Goal: Information Seeking & Learning: Understand process/instructions

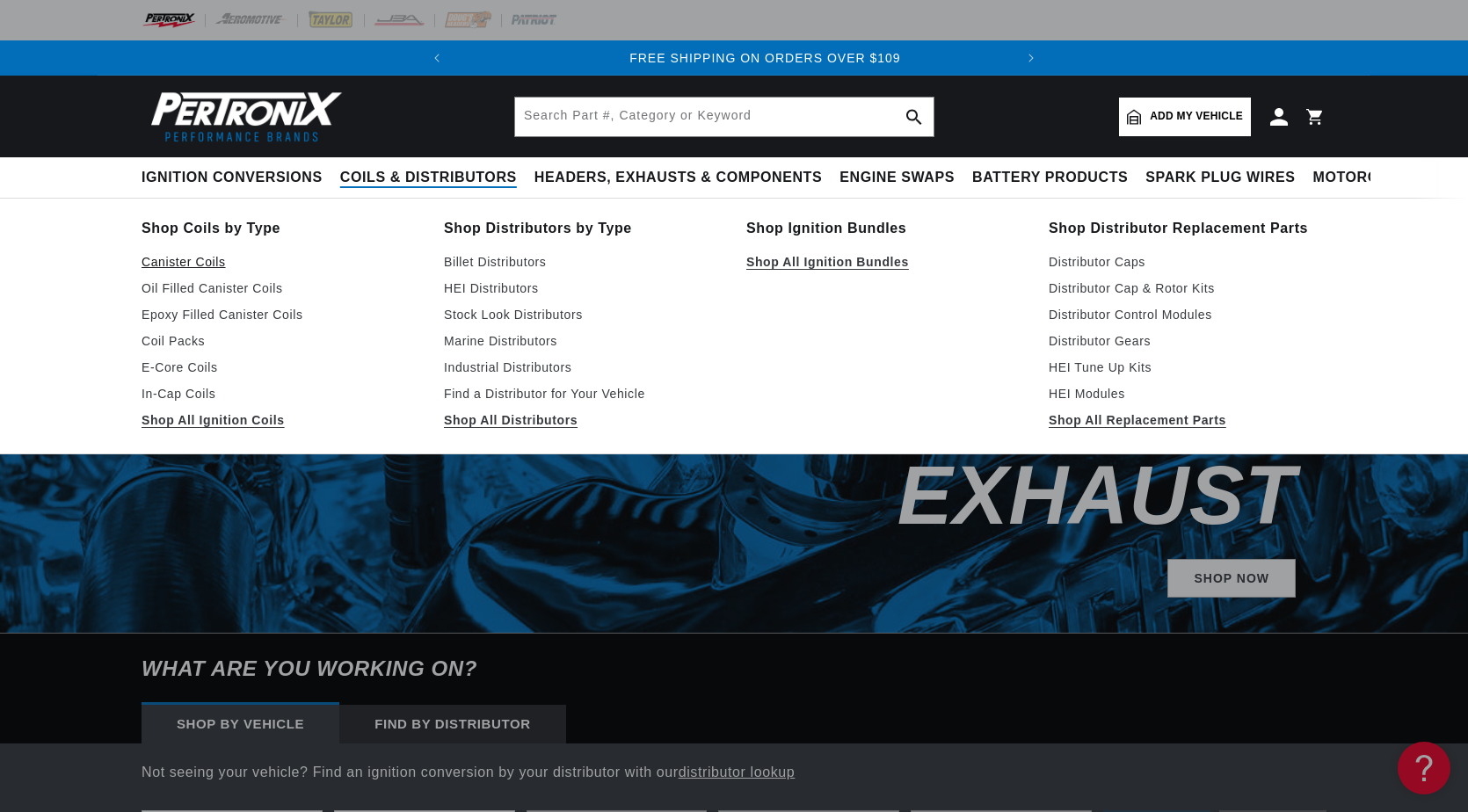
scroll to position [0, 559]
click at [193, 289] on link "Oil Filled Canister Coils" at bounding box center [281, 289] width 278 height 22
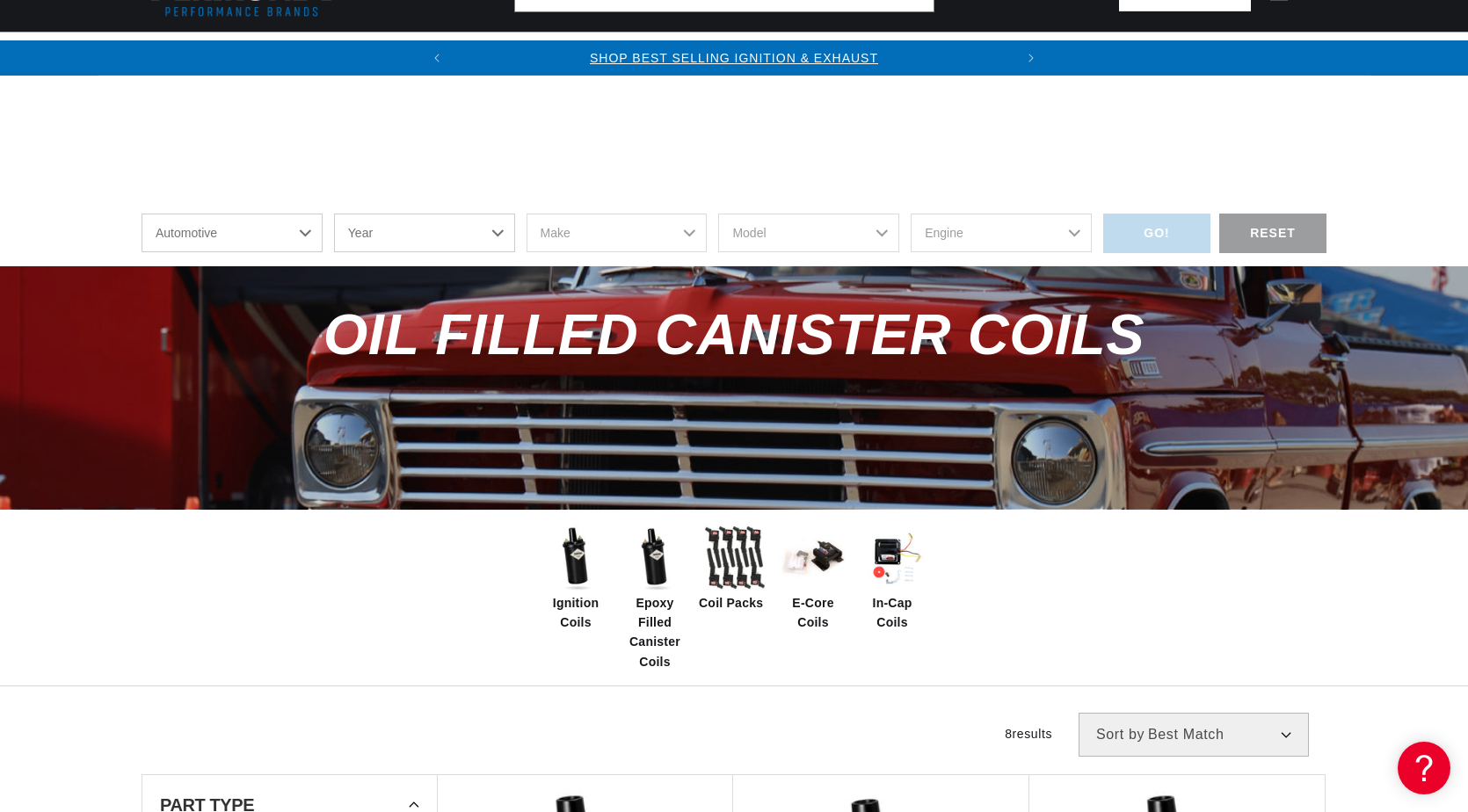
scroll to position [527, 0]
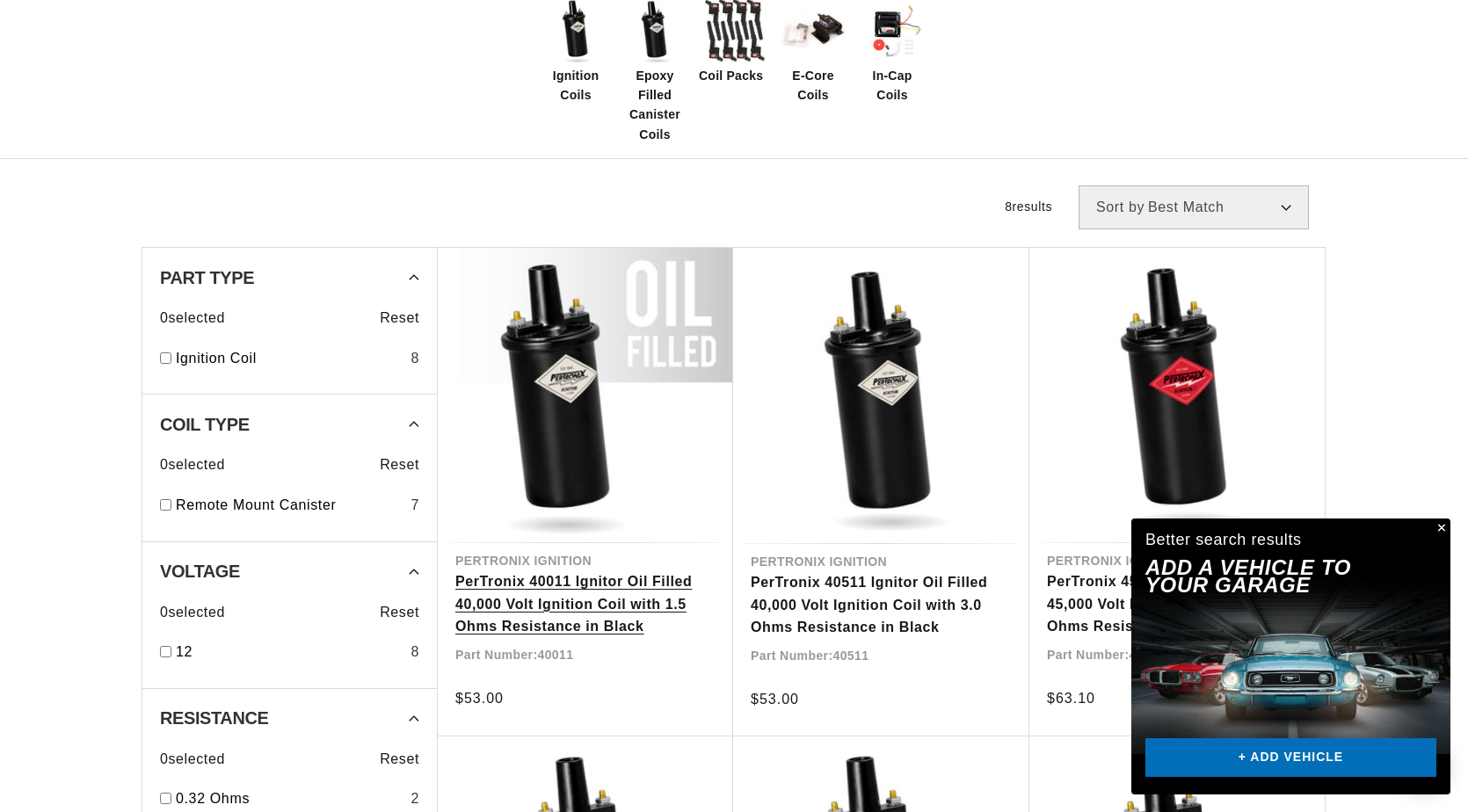
click at [601, 599] on link "PerTronix 40011 Ignitor Oil Filled 40,000 Volt Ignition Coil with 1.5 Ohms Resi…" at bounding box center [585, 604] width 260 height 68
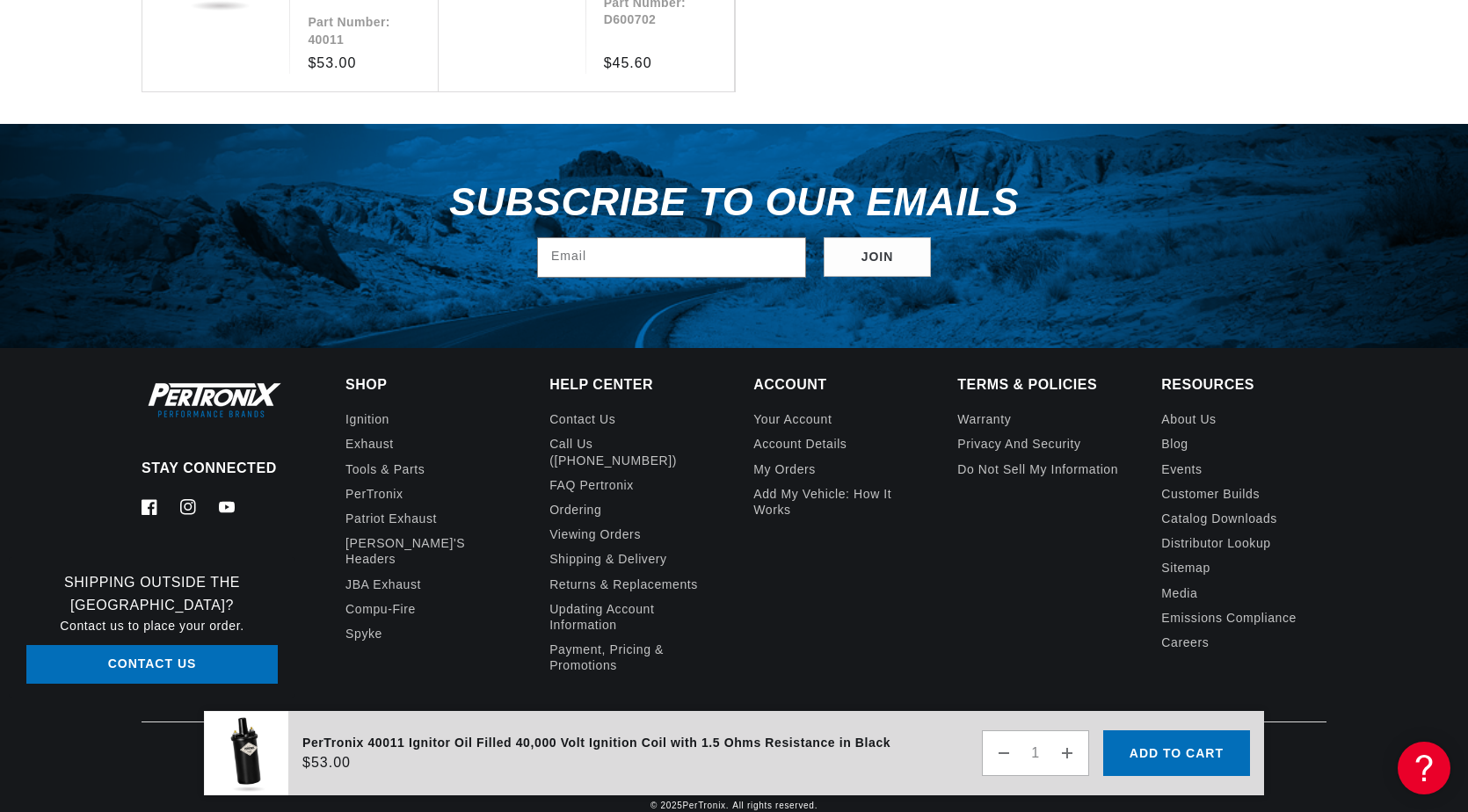
scroll to position [0, 559]
click at [621, 473] on link "FAQ Pertronix" at bounding box center [591, 484] width 84 height 24
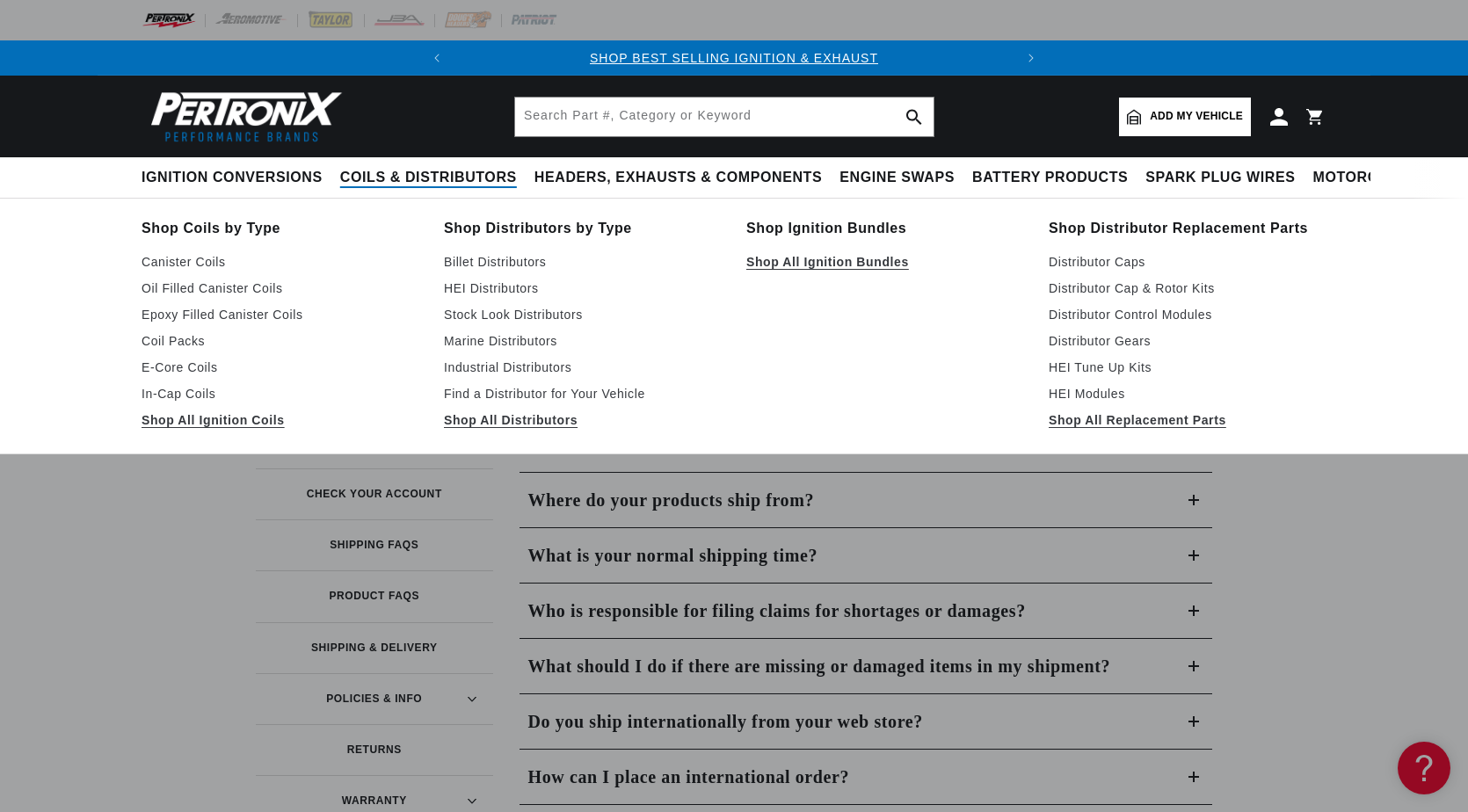
drag, startPoint x: 206, startPoint y: 420, endPoint x: 226, endPoint y: 411, distance: 21.9
click at [206, 420] on link "Shop All Ignition Coils" at bounding box center [281, 421] width 278 height 22
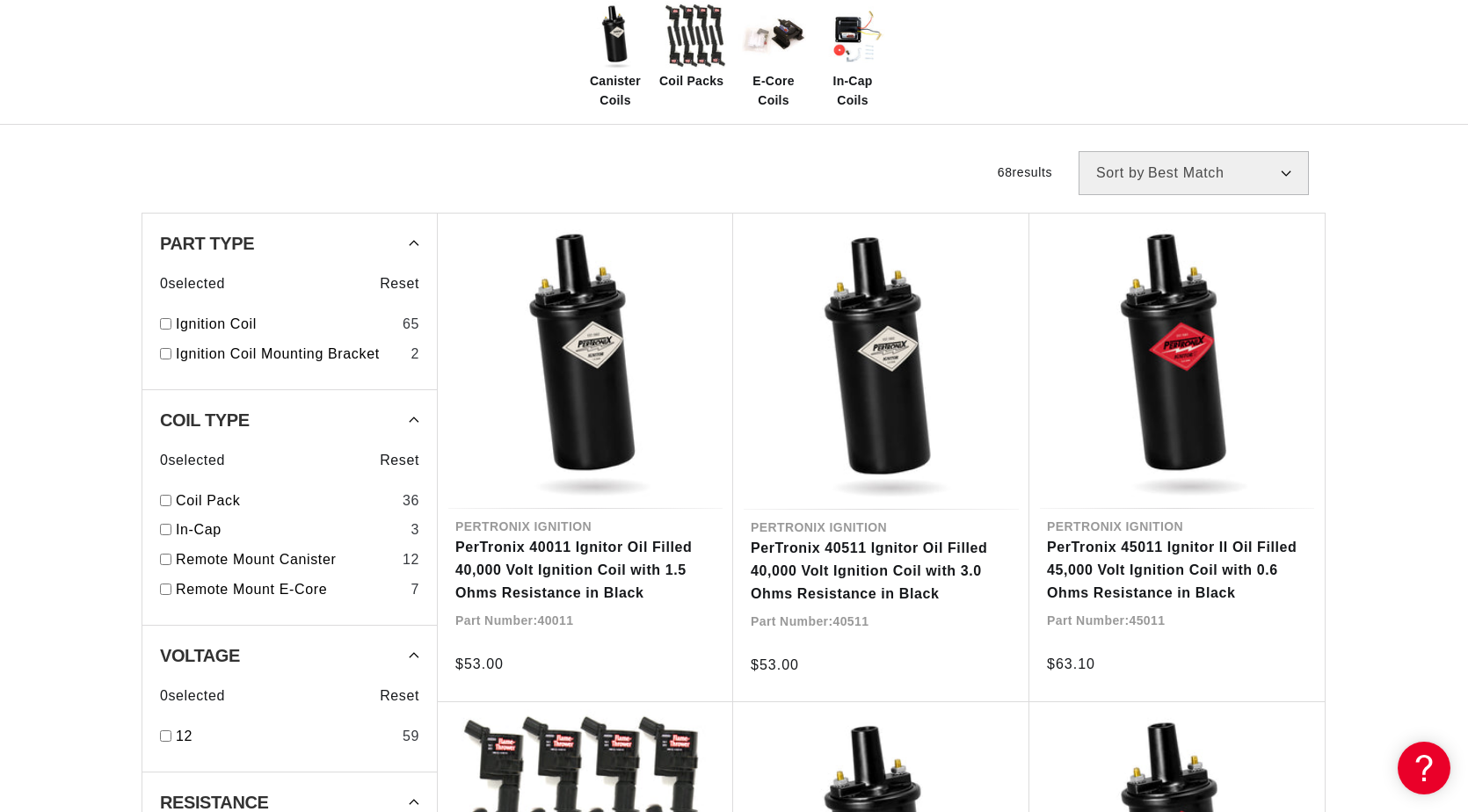
scroll to position [527, 0]
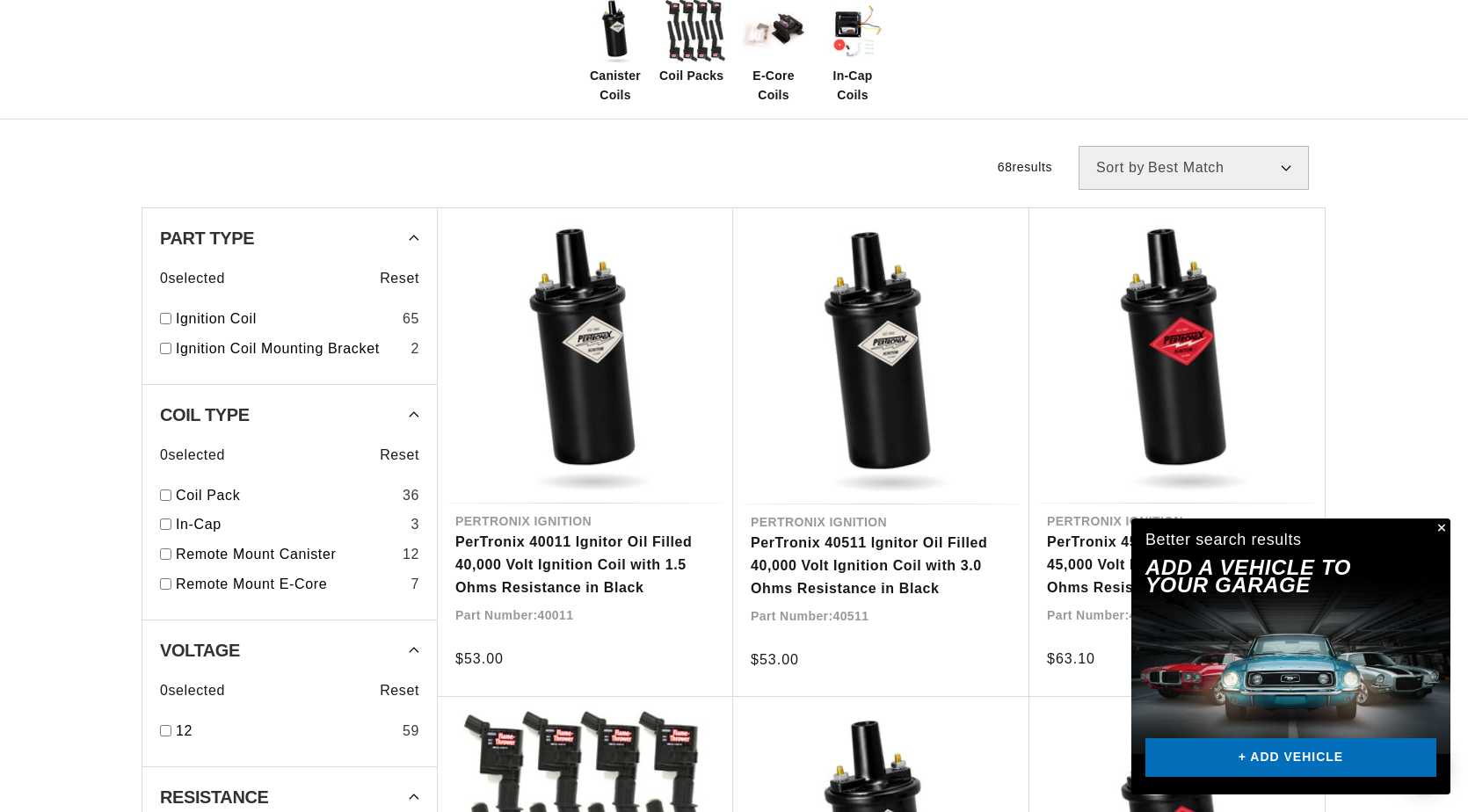
click at [1440, 524] on button "Close" at bounding box center [1441, 529] width 22 height 22
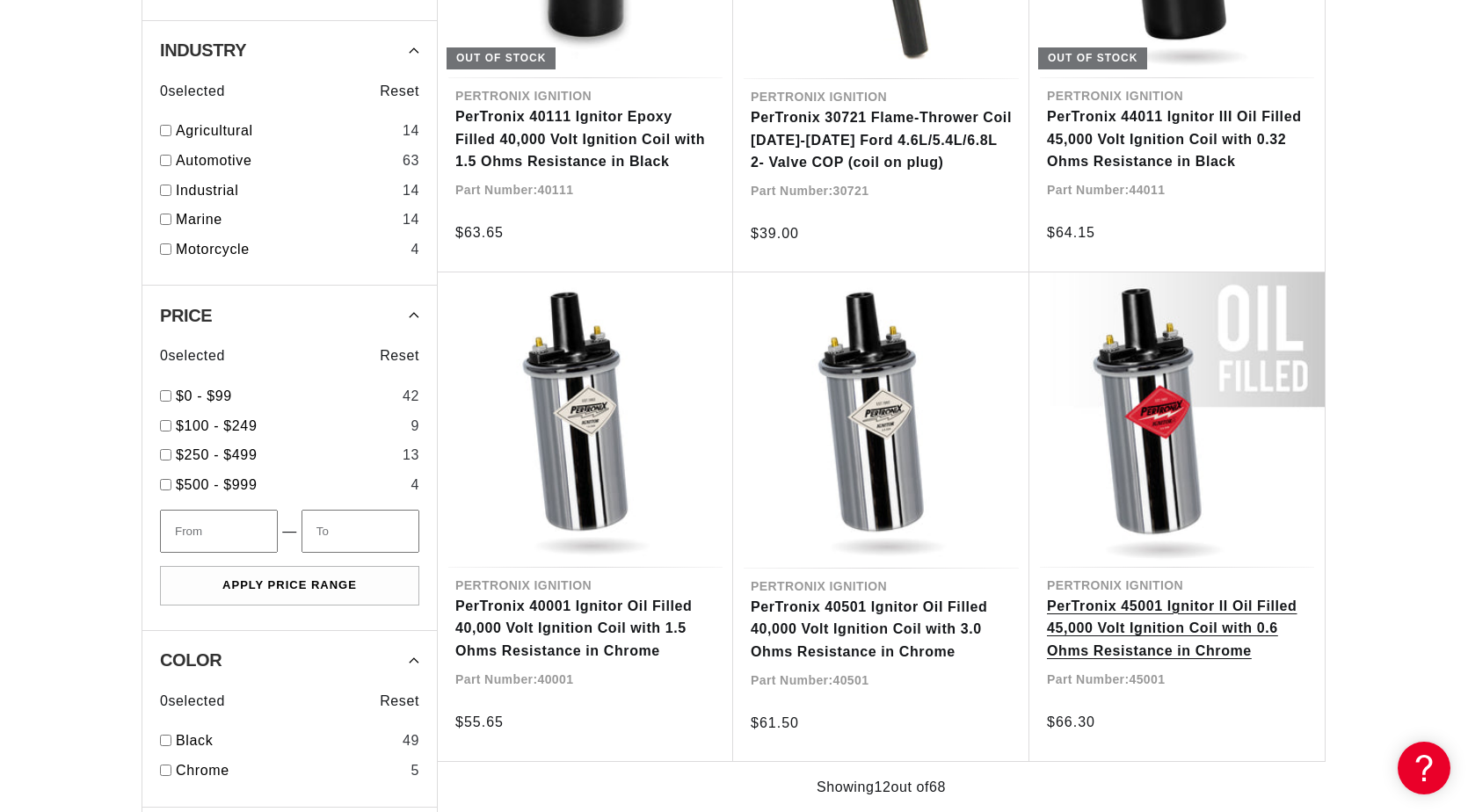
scroll to position [1933, 0]
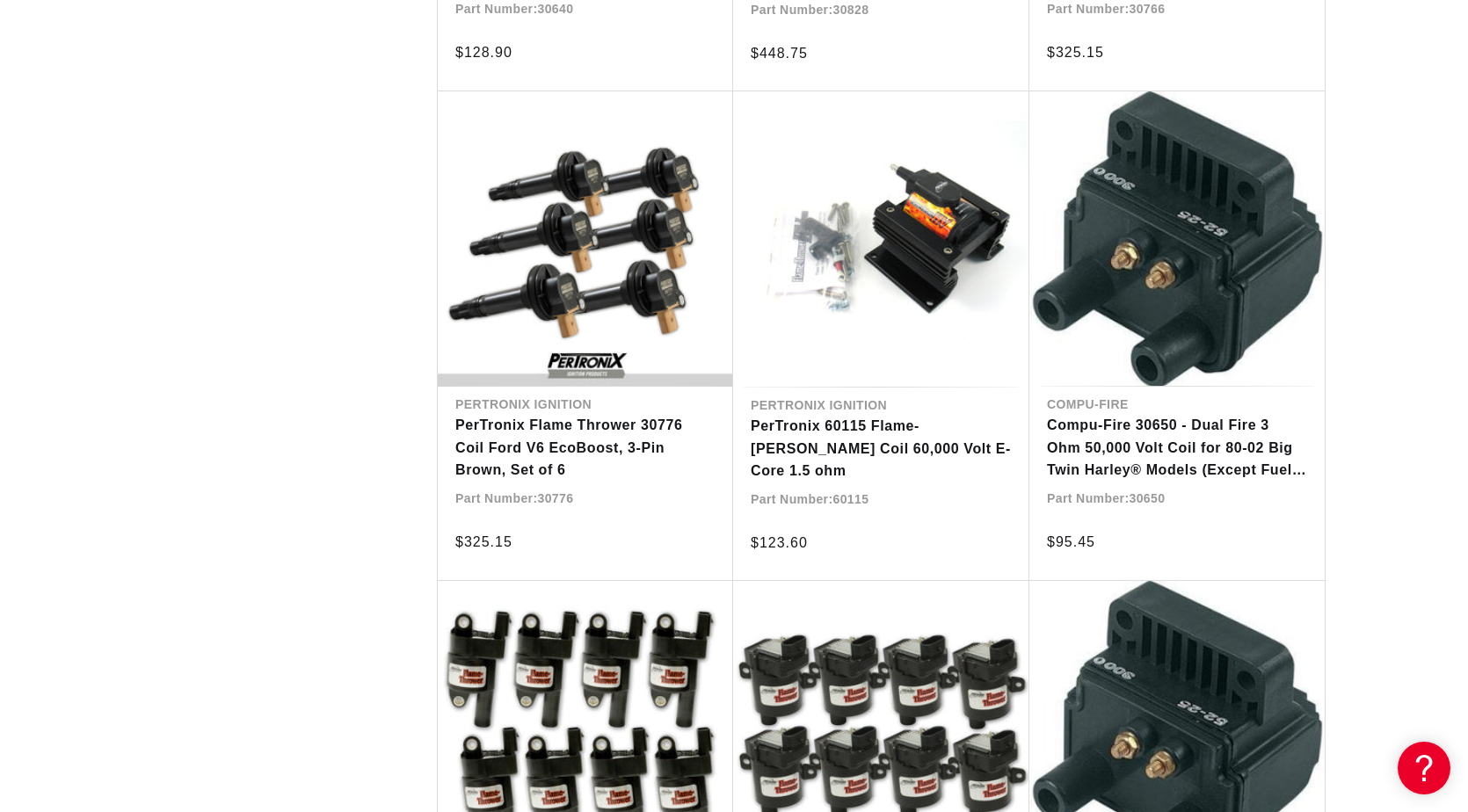
scroll to position [0, 559]
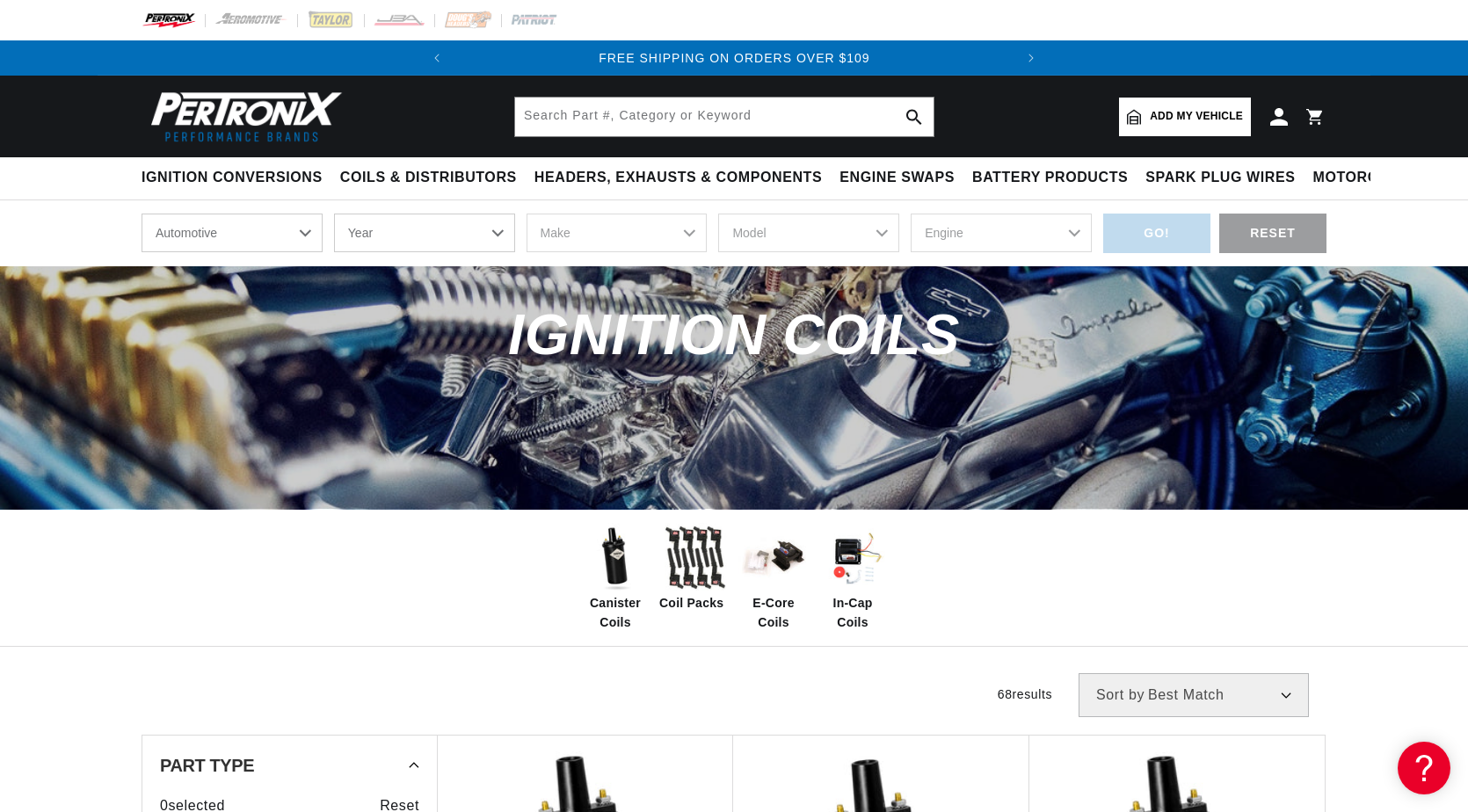
click at [269, 121] on img at bounding box center [243, 116] width 203 height 61
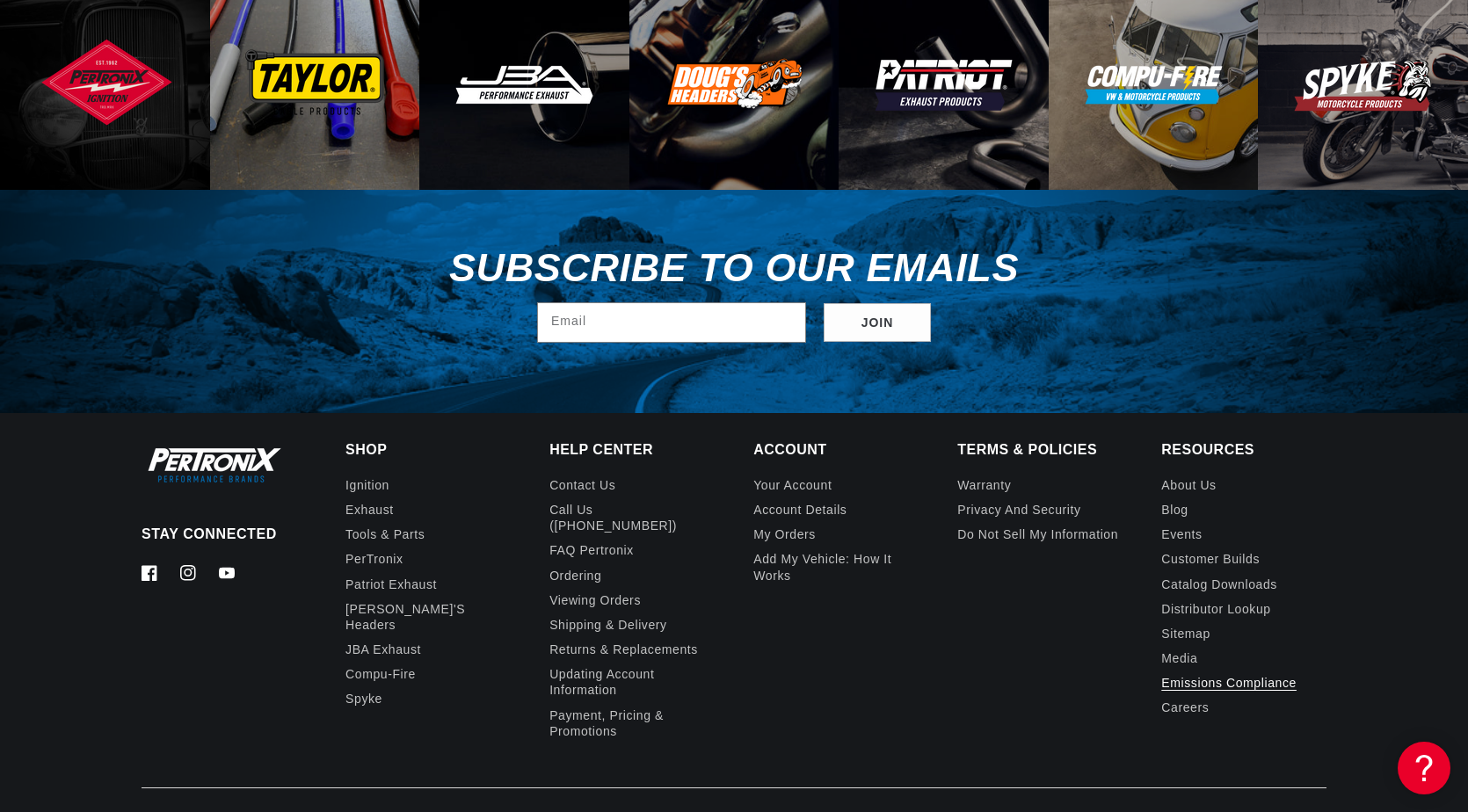
scroll to position [0, 559]
click at [1189, 621] on link "Sitemap" at bounding box center [1186, 633] width 49 height 24
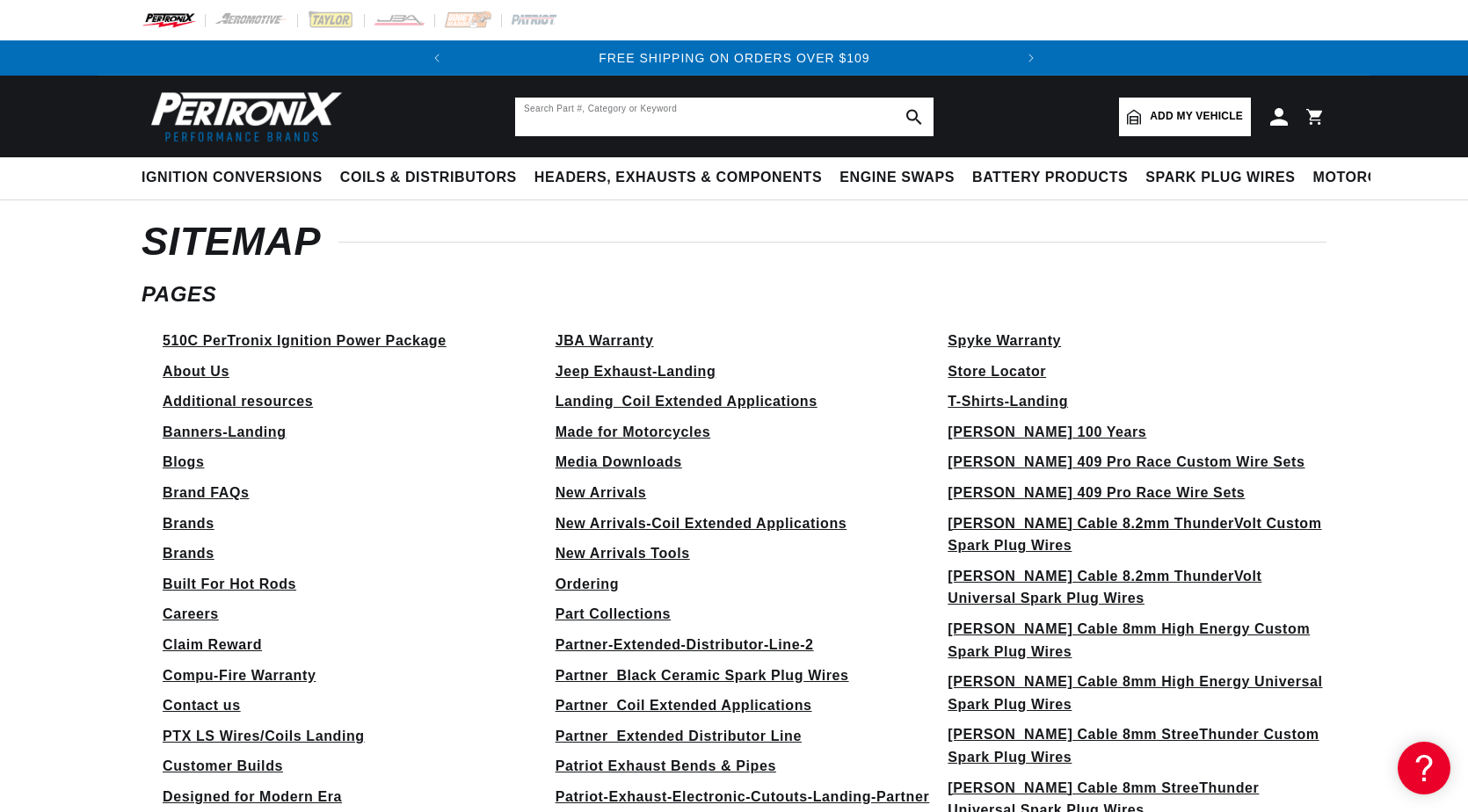
scroll to position [0, 340]
click at [597, 116] on input "text" at bounding box center [724, 117] width 419 height 39
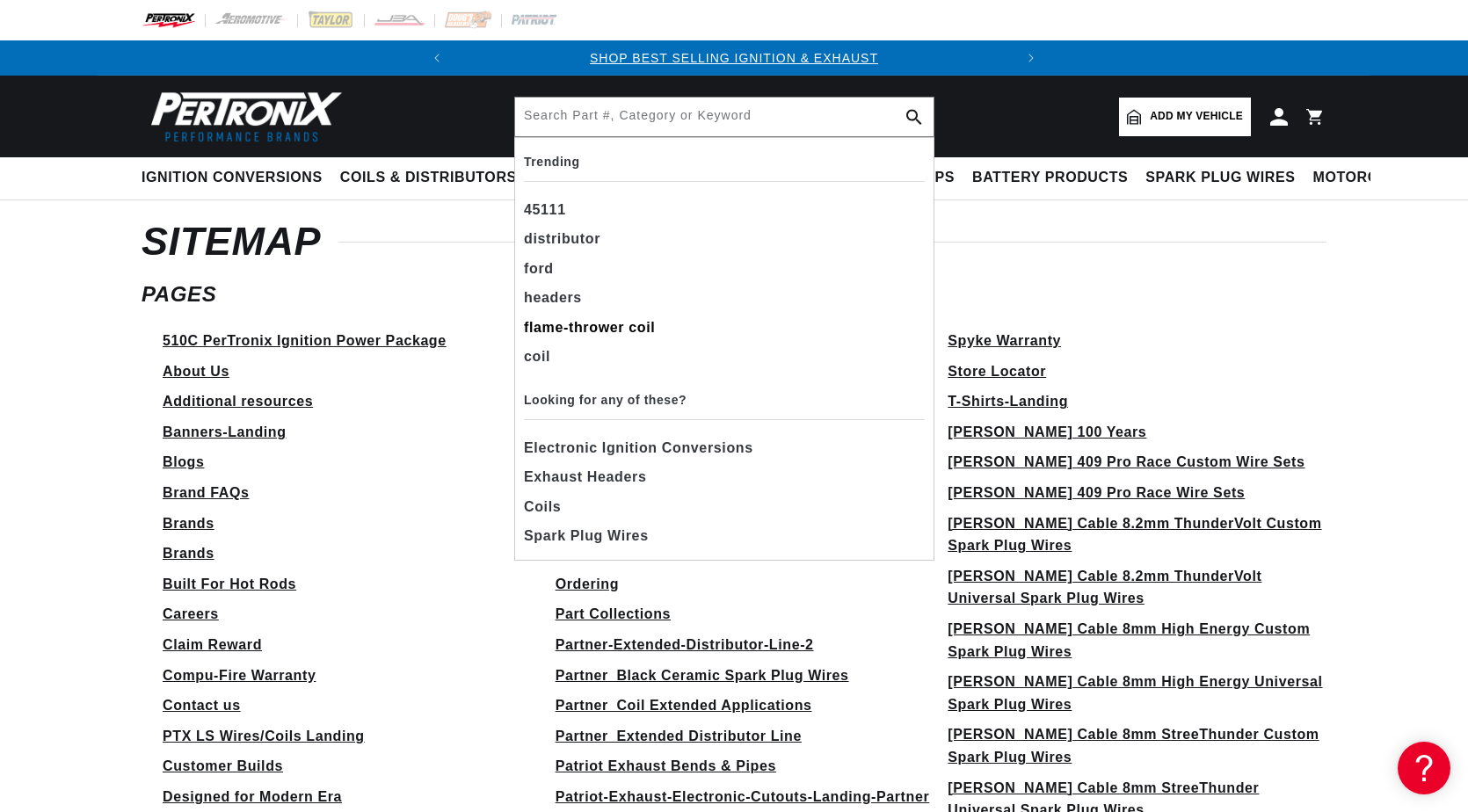
click at [550, 323] on div "flame-thrower coil" at bounding box center [724, 328] width 401 height 30
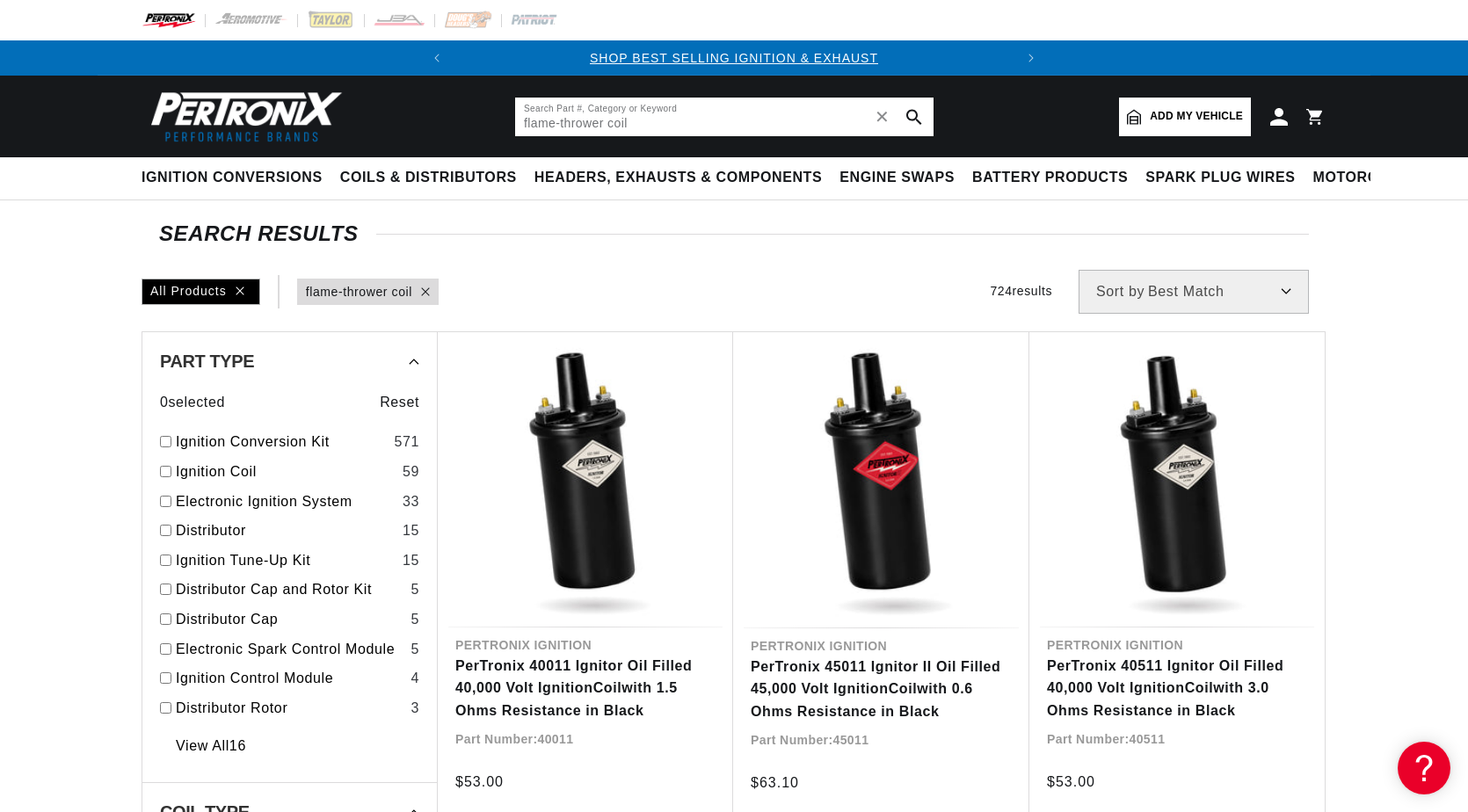
click at [641, 132] on input "flame-thrower coil" at bounding box center [724, 117] width 419 height 39
type input "flame-thrower coil instructions"
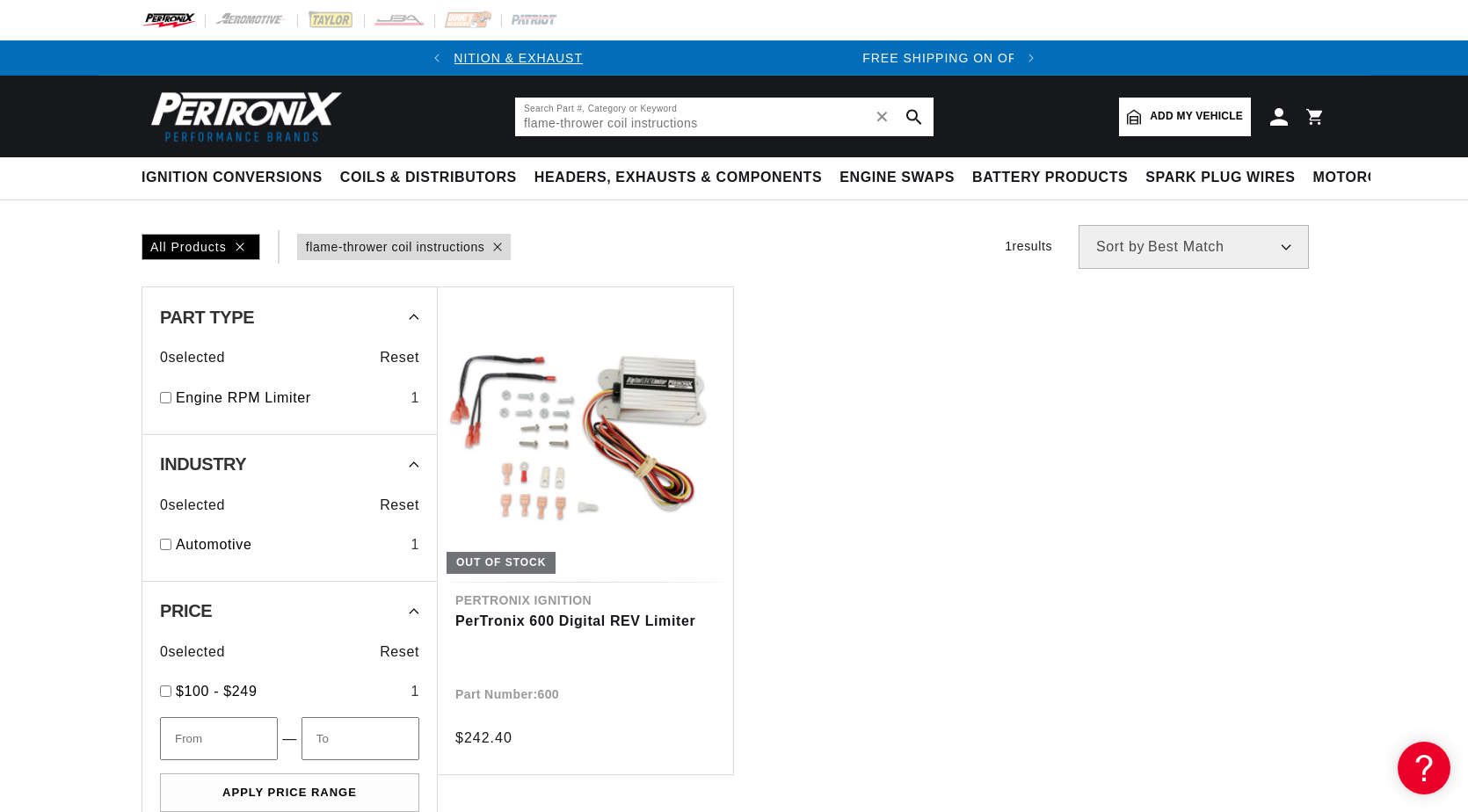
scroll to position [0, 559]
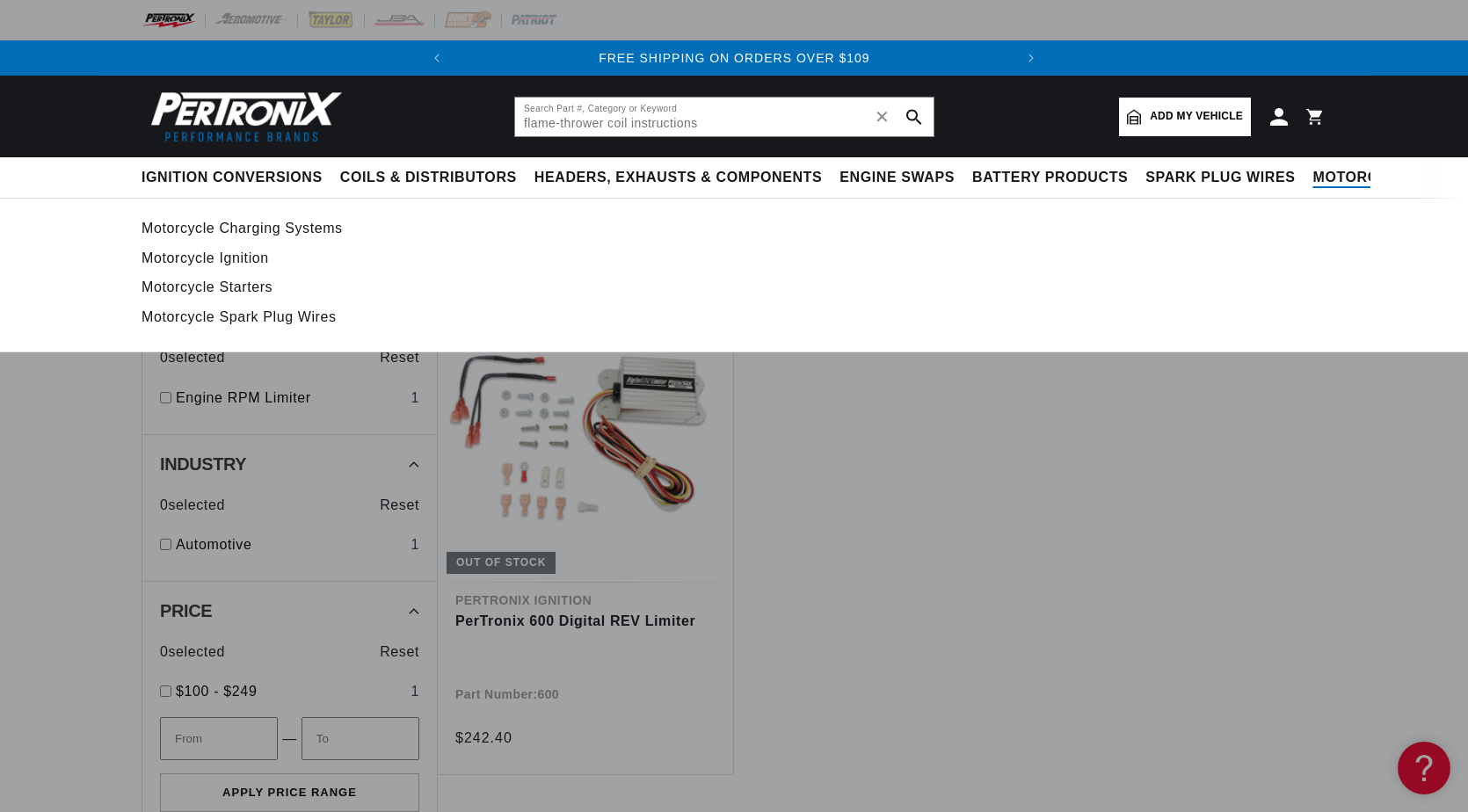
click at [1353, 174] on span "Motorcycle" at bounding box center [1365, 177] width 105 height 19
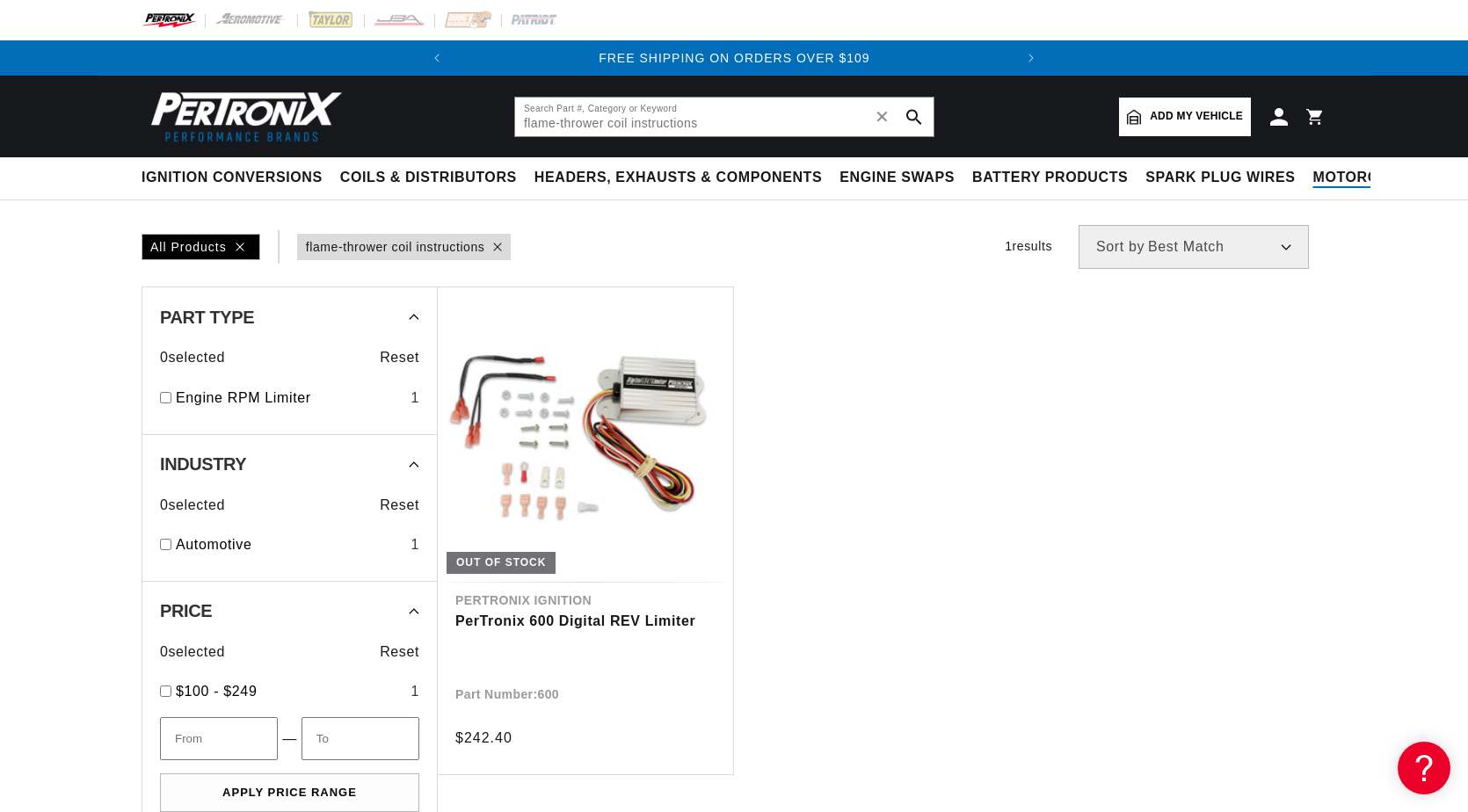
click at [1353, 174] on span "Motorcycle" at bounding box center [1365, 177] width 105 height 19
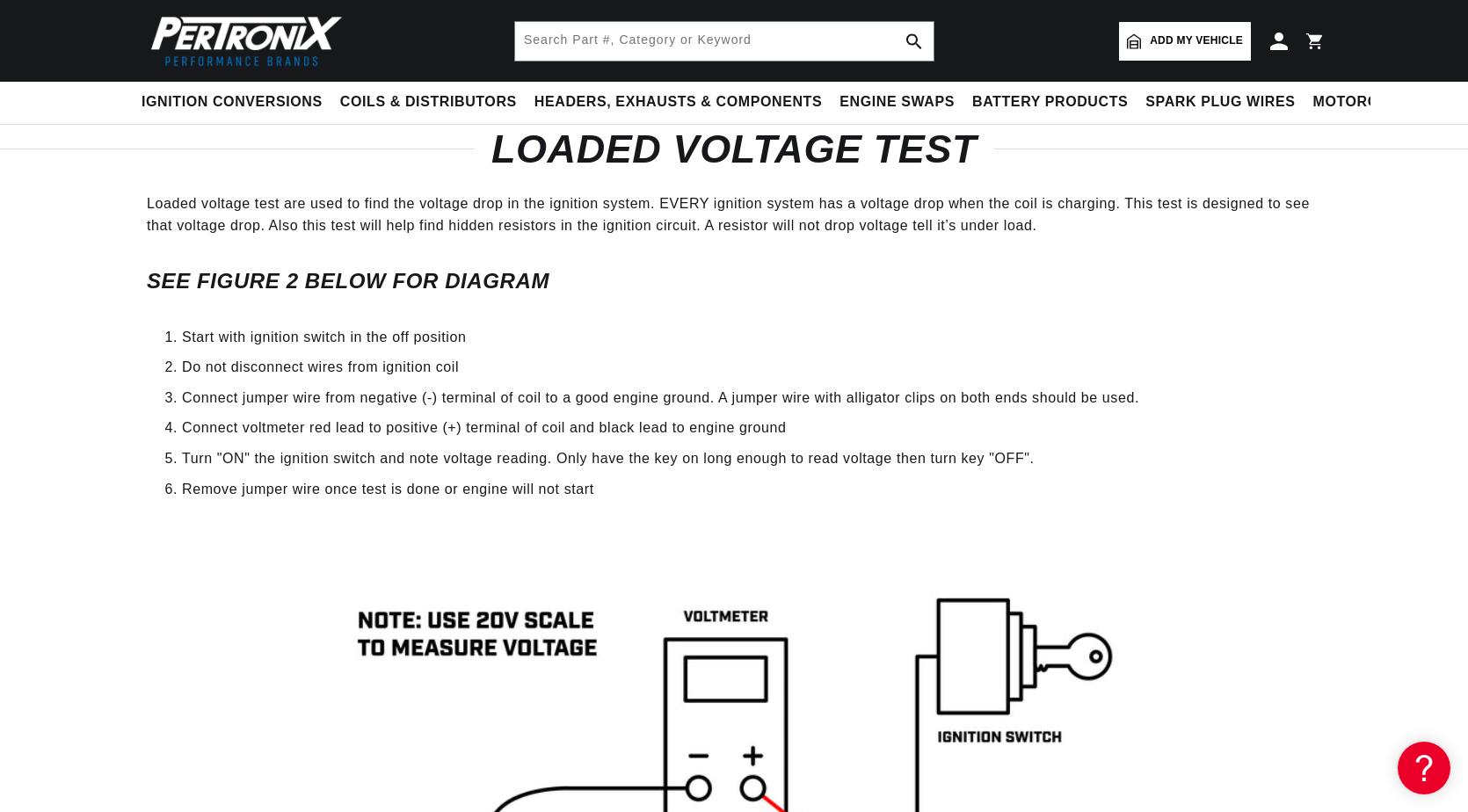
scroll to position [991, 0]
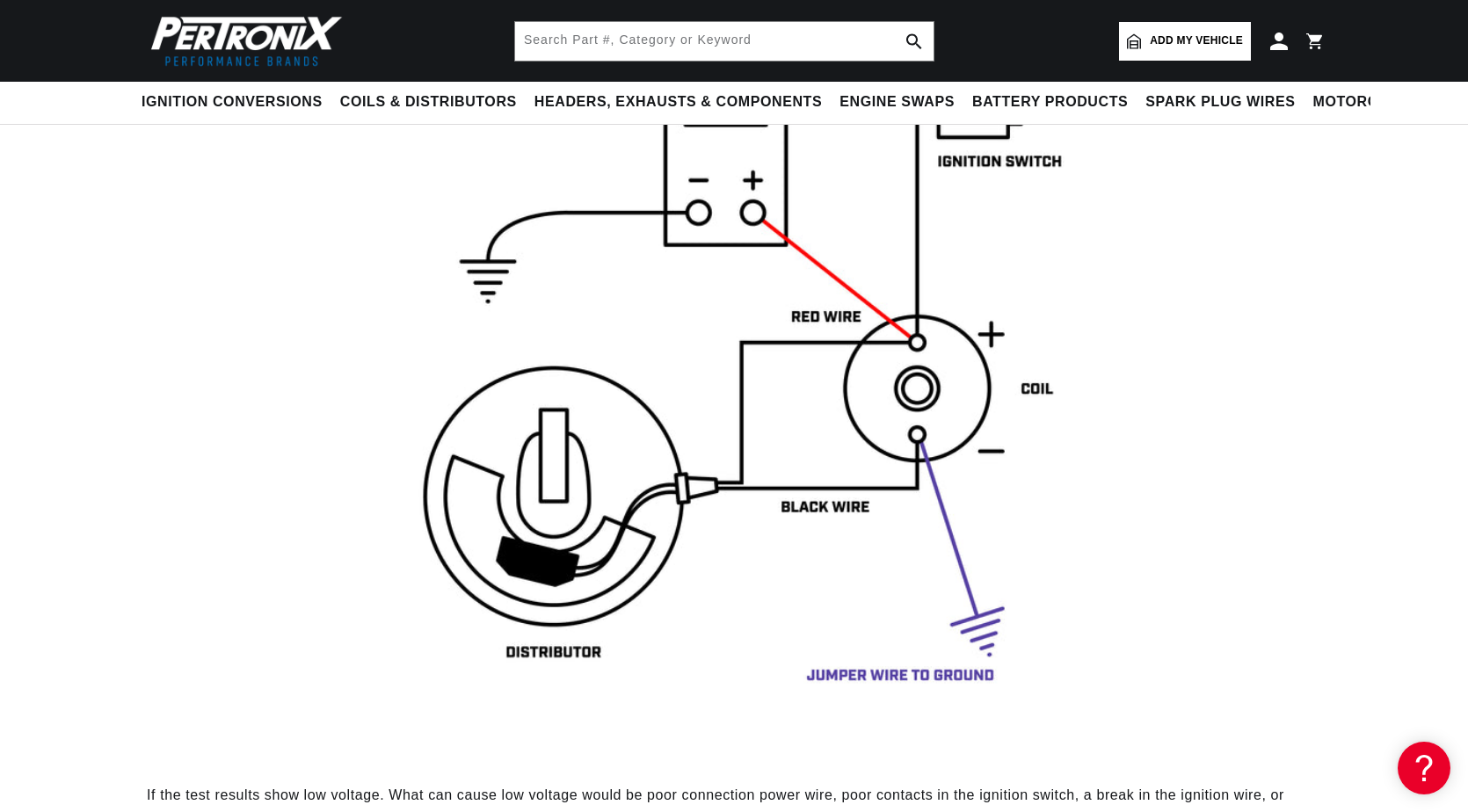
scroll to position [0, 559]
